Goal: Task Accomplishment & Management: Manage account settings

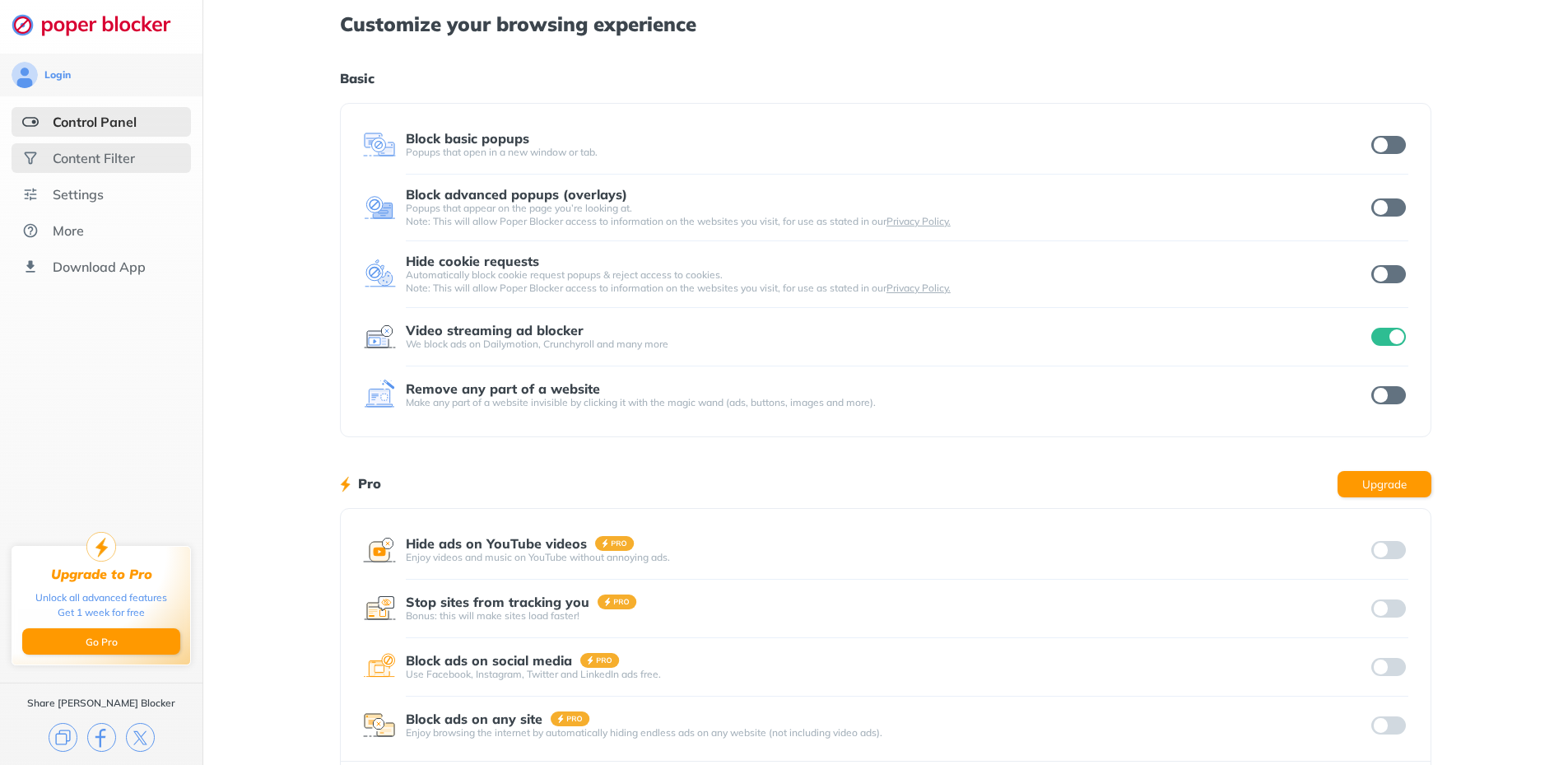
click at [76, 160] on div "Content Filter" at bounding box center [93, 158] width 82 height 16
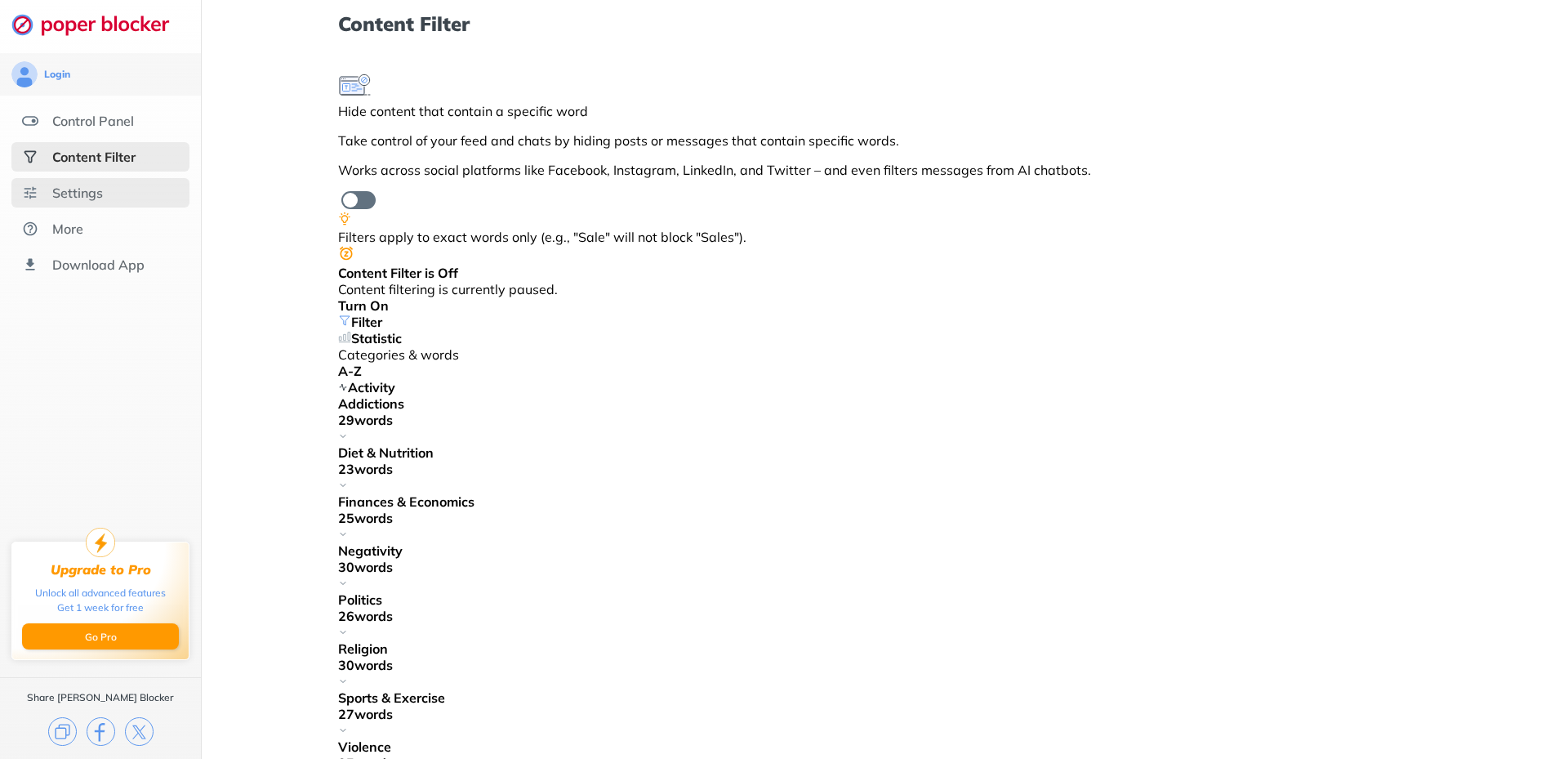
click at [93, 192] on div "Settings" at bounding box center [77, 192] width 50 height 16
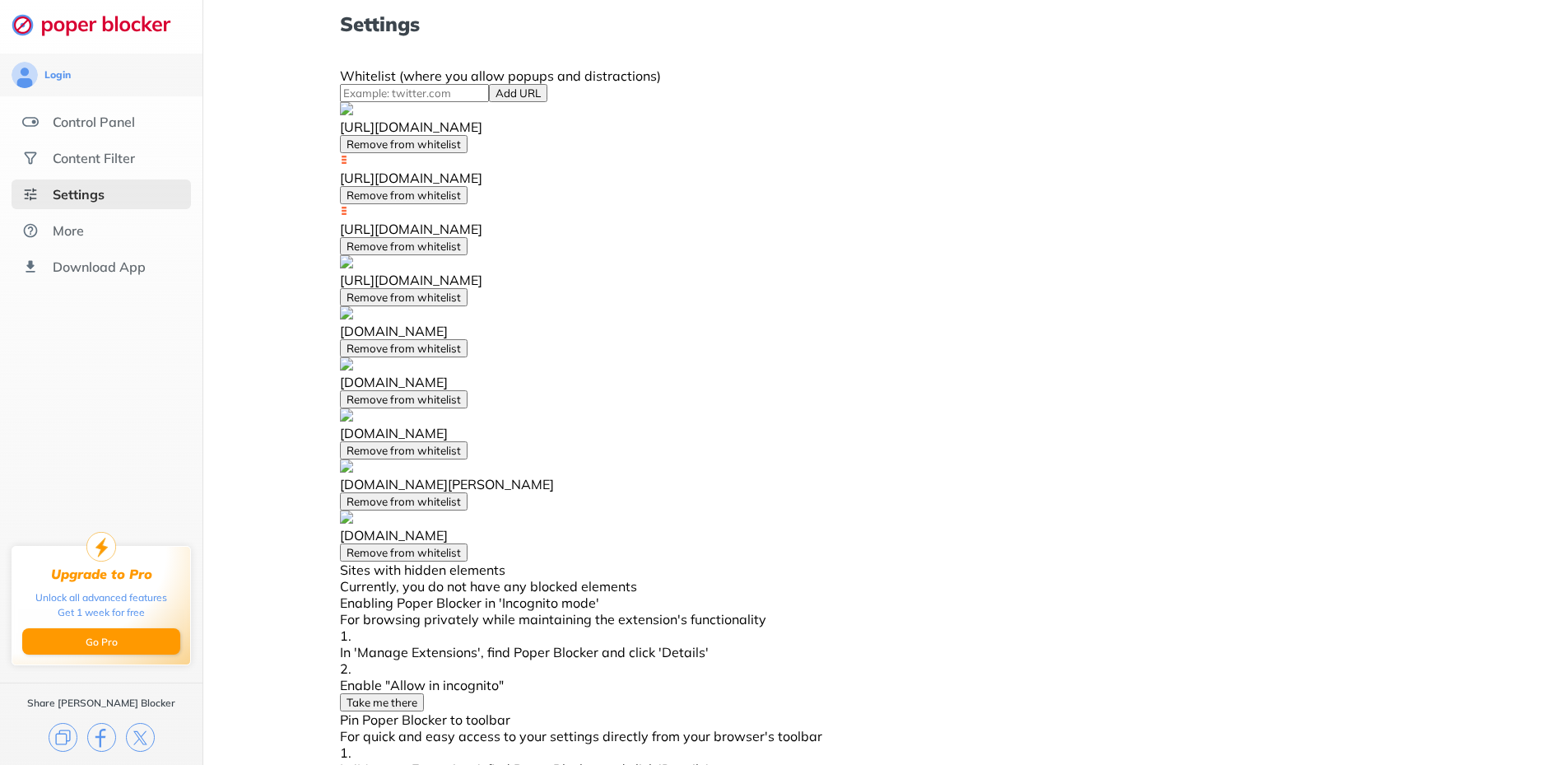
click at [489, 103] on input at bounding box center [414, 92] width 149 height 18
paste input "[URL][DOMAIN_NAME]"
type input "[URL][DOMAIN_NAME]"
